Goal: Task Accomplishment & Management: Manage account settings

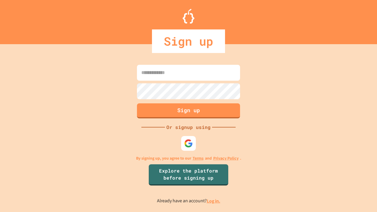
click at [214, 201] on link "Log in." at bounding box center [214, 201] width 14 height 6
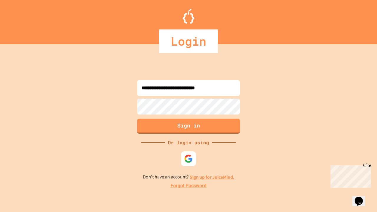
type input "**********"
